Goal: Download file/media

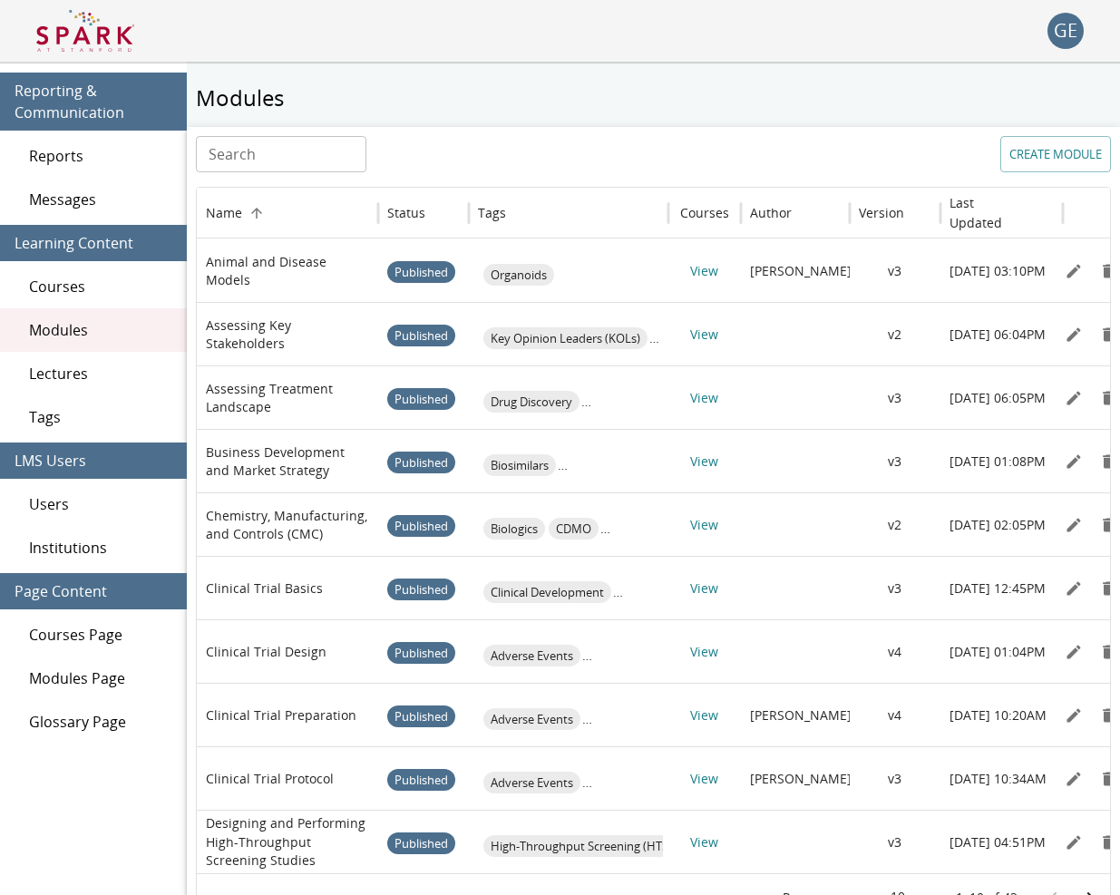
click at [88, 504] on span "Users" at bounding box center [100, 504] width 143 height 22
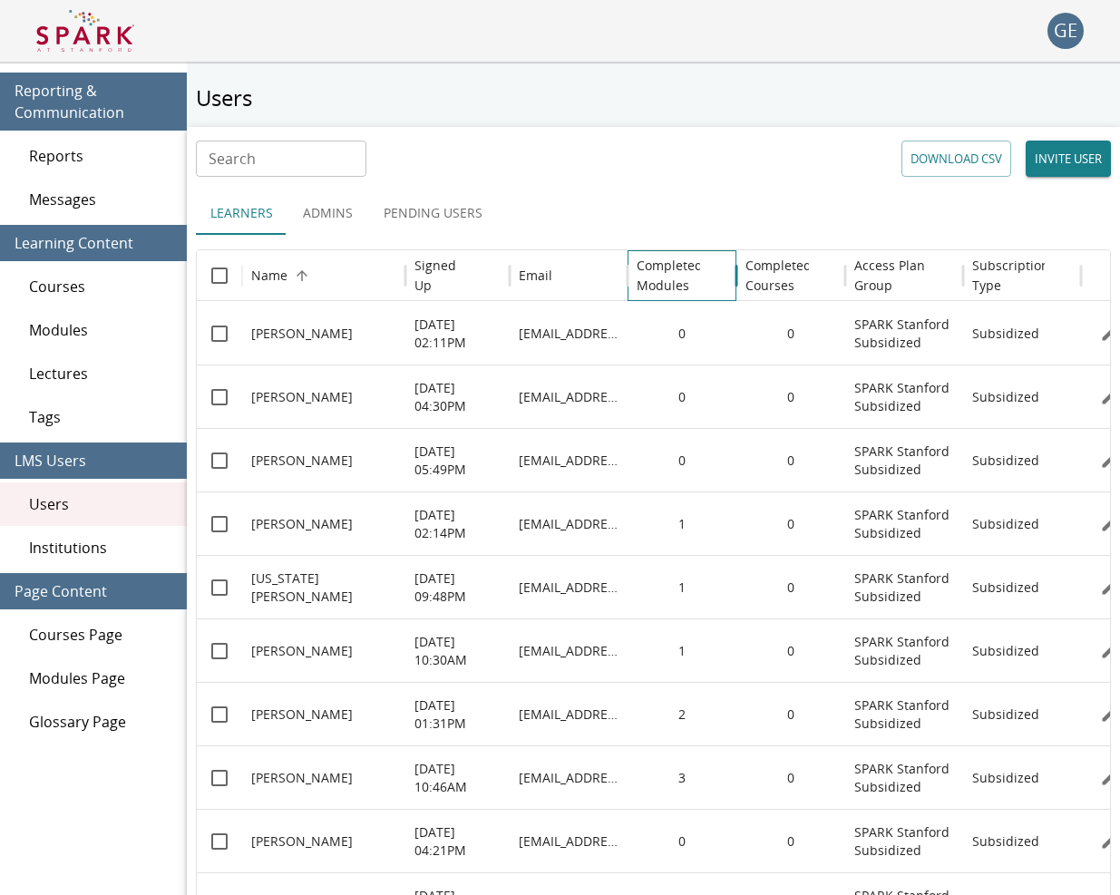
click at [675, 267] on h6 "Completed Modules" at bounding box center [670, 276] width 66 height 40
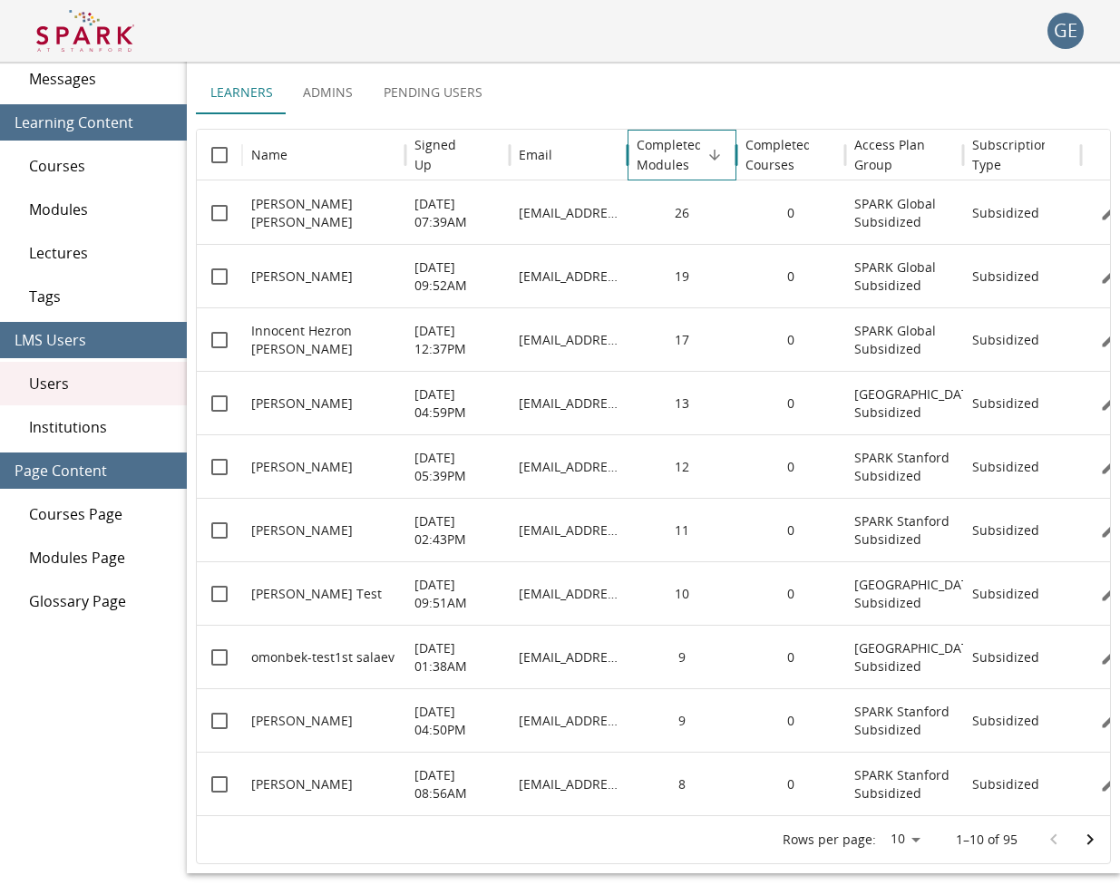
scroll to position [121, 0]
click at [1082, 832] on icon "Go to next page" at bounding box center [1090, 840] width 22 height 22
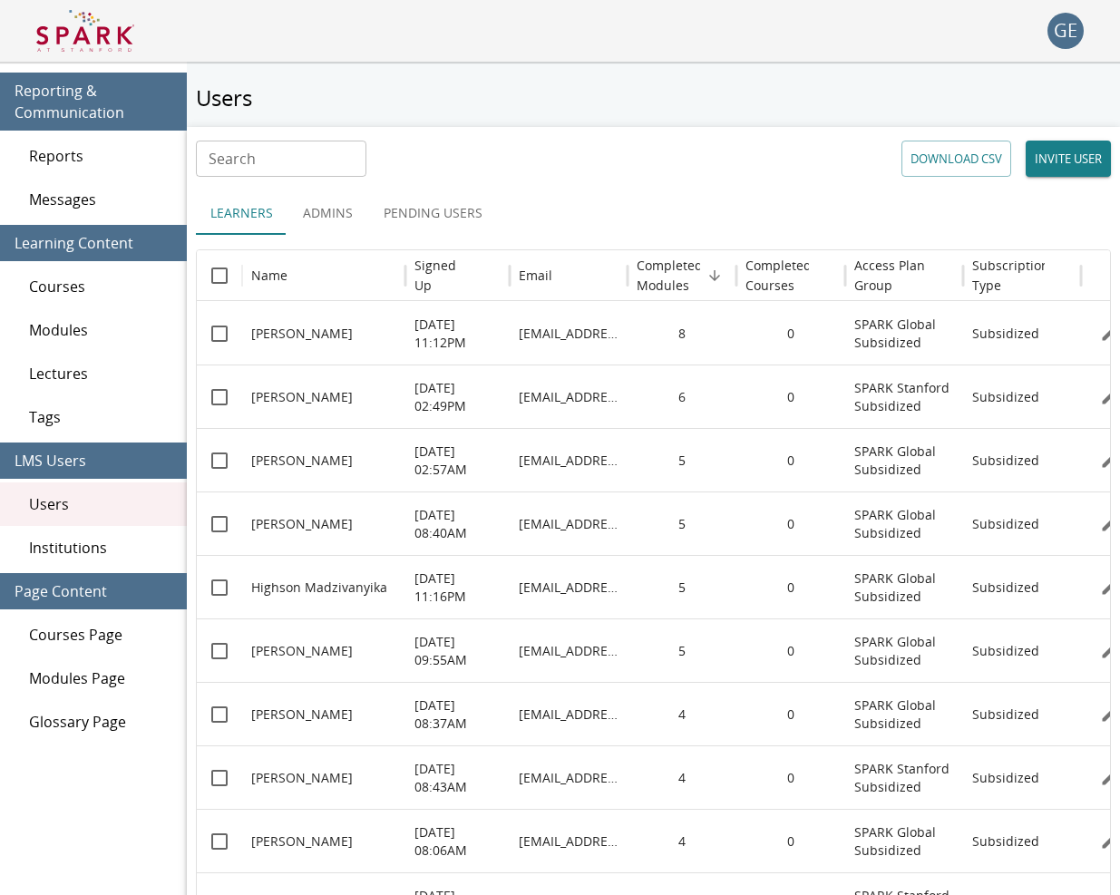
scroll to position [0, 0]
click at [933, 161] on button "DOWNLOAD CSV" at bounding box center [957, 159] width 110 height 36
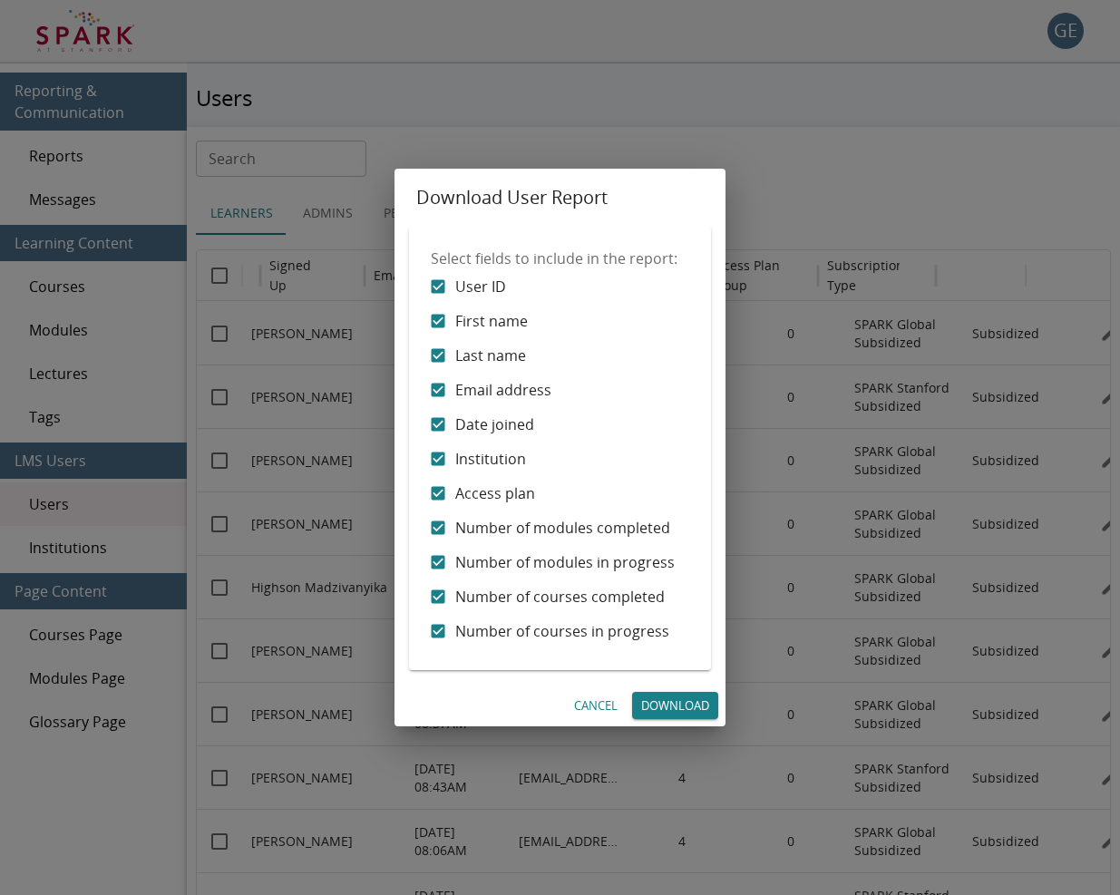
click at [677, 707] on link "Download" at bounding box center [675, 706] width 86 height 28
